Goal: Transaction & Acquisition: Obtain resource

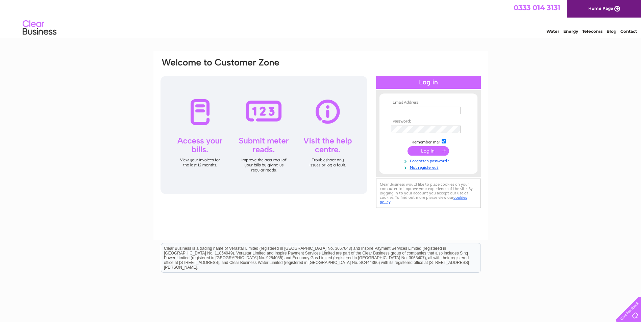
click at [422, 109] on input "text" at bounding box center [426, 110] width 70 height 7
type input "louise@themacroberttrust.org.uk"
click at [407, 147] on input "submit" at bounding box center [428, 151] width 42 height 9
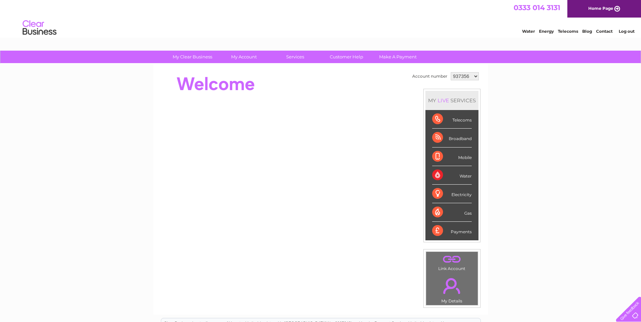
click at [475, 77] on select "937356 941571 1062179" at bounding box center [464, 76] width 28 height 8
select select "1062179"
click at [450, 72] on select "937356 941571 1062179" at bounding box center [464, 76] width 28 height 8
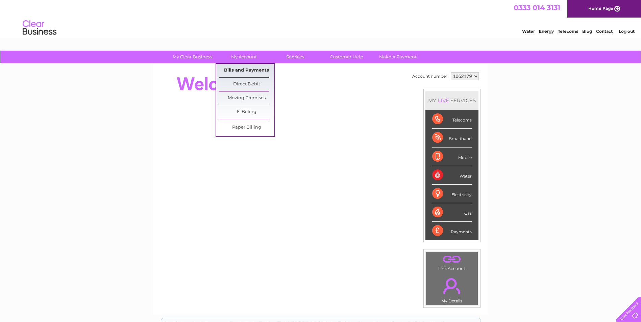
click at [251, 69] on link "Bills and Payments" at bounding box center [246, 71] width 56 height 14
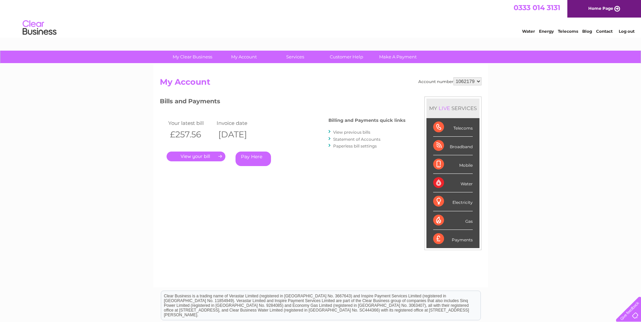
click at [215, 157] on link "." at bounding box center [195, 157] width 59 height 10
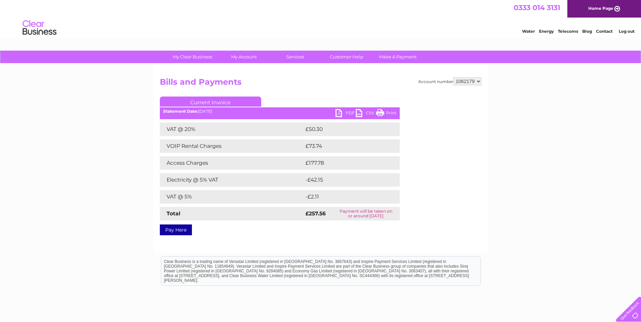
click at [343, 112] on link "PDF" at bounding box center [345, 114] width 20 height 10
